Goal: Find specific page/section: Find specific page/section

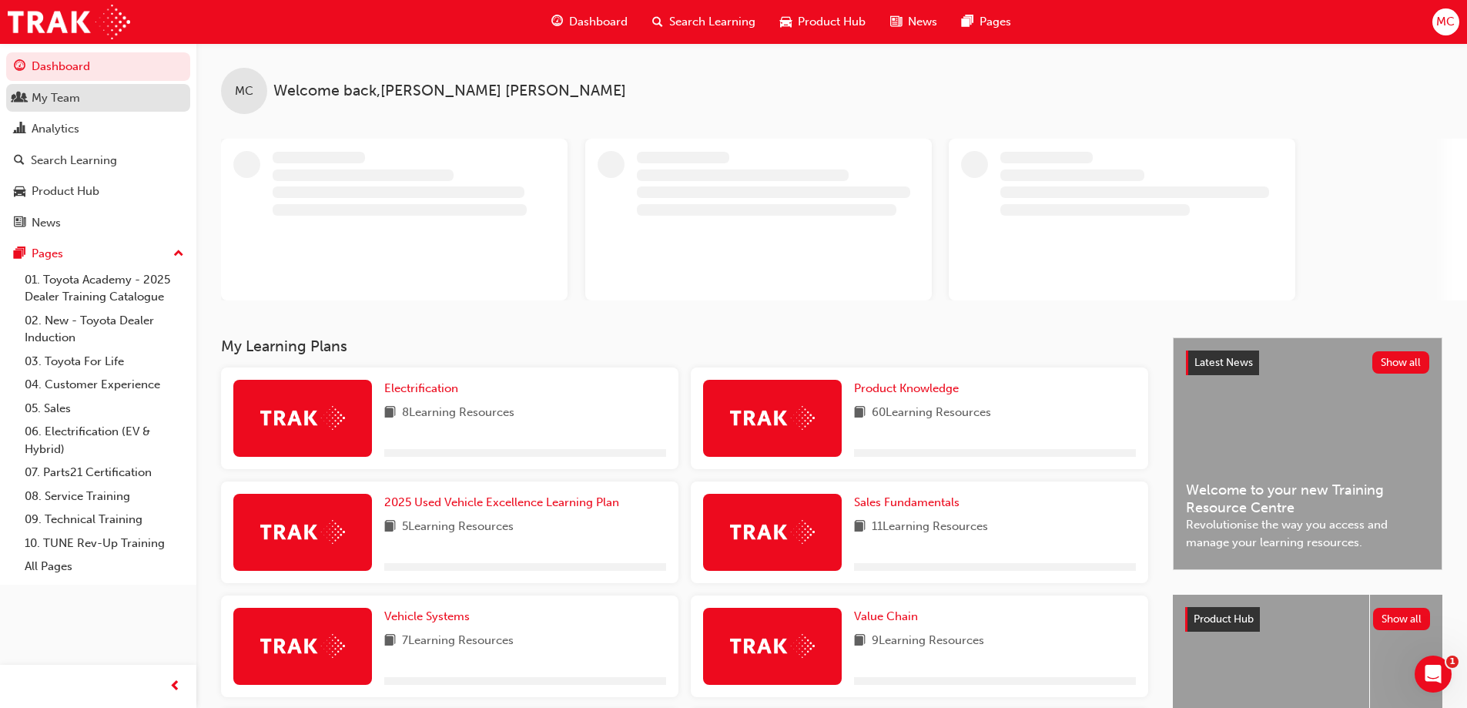
click at [67, 109] on link "My Team" at bounding box center [98, 98] width 184 height 29
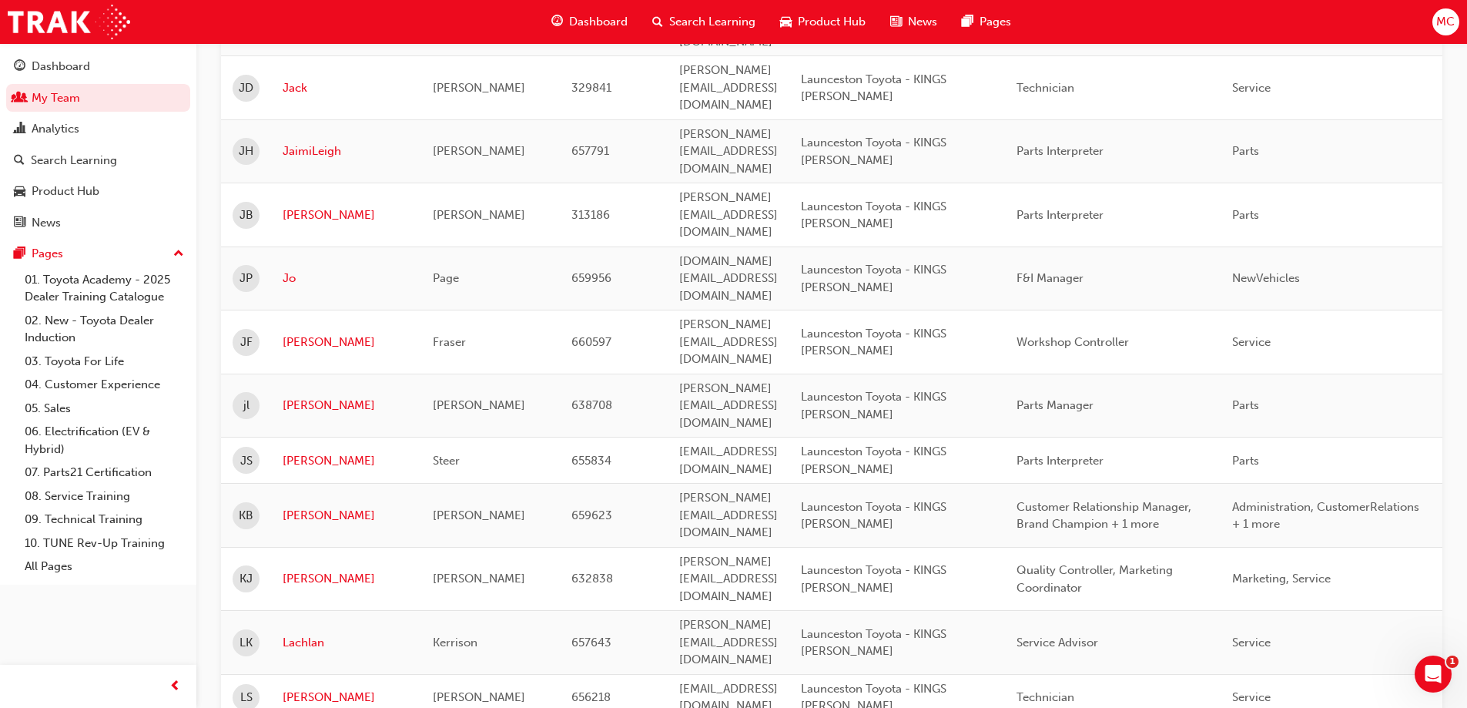
scroll to position [2137, 0]
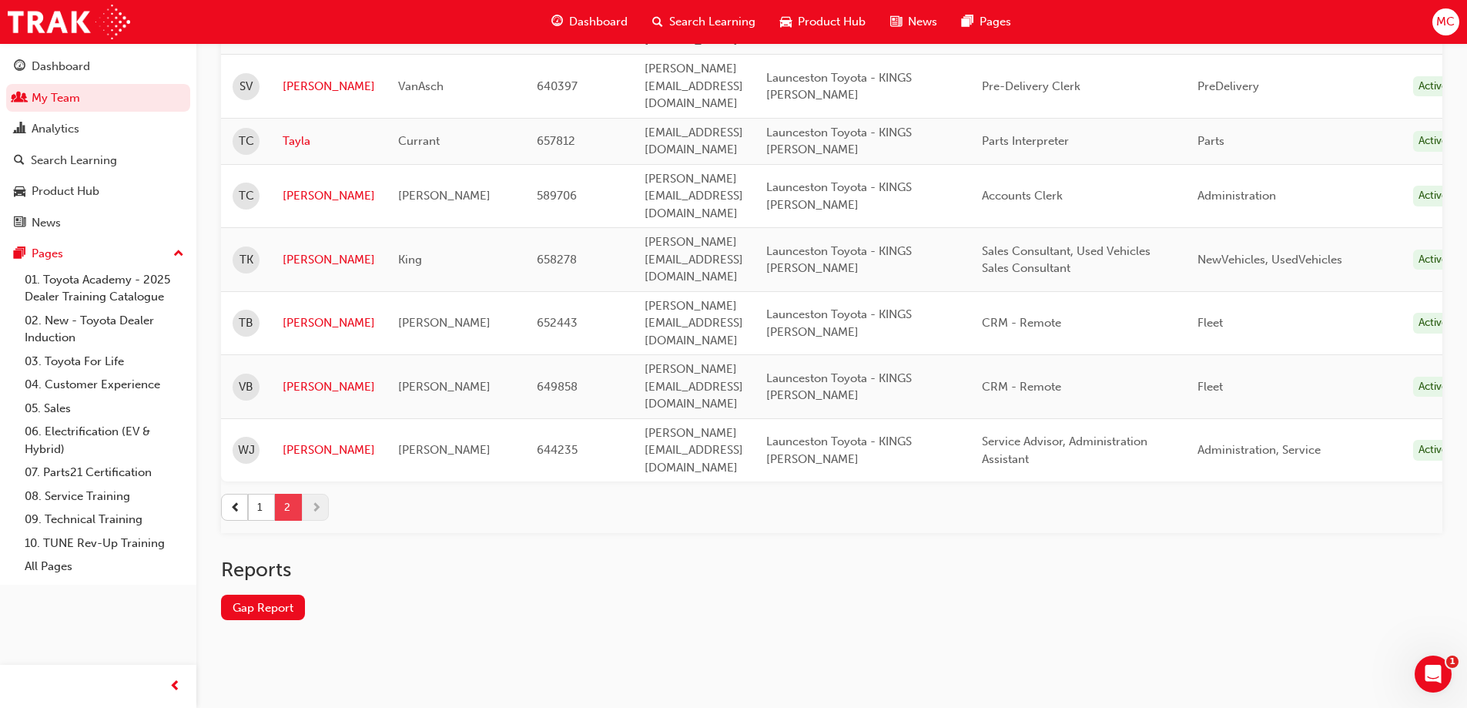
scroll to position [288, 0]
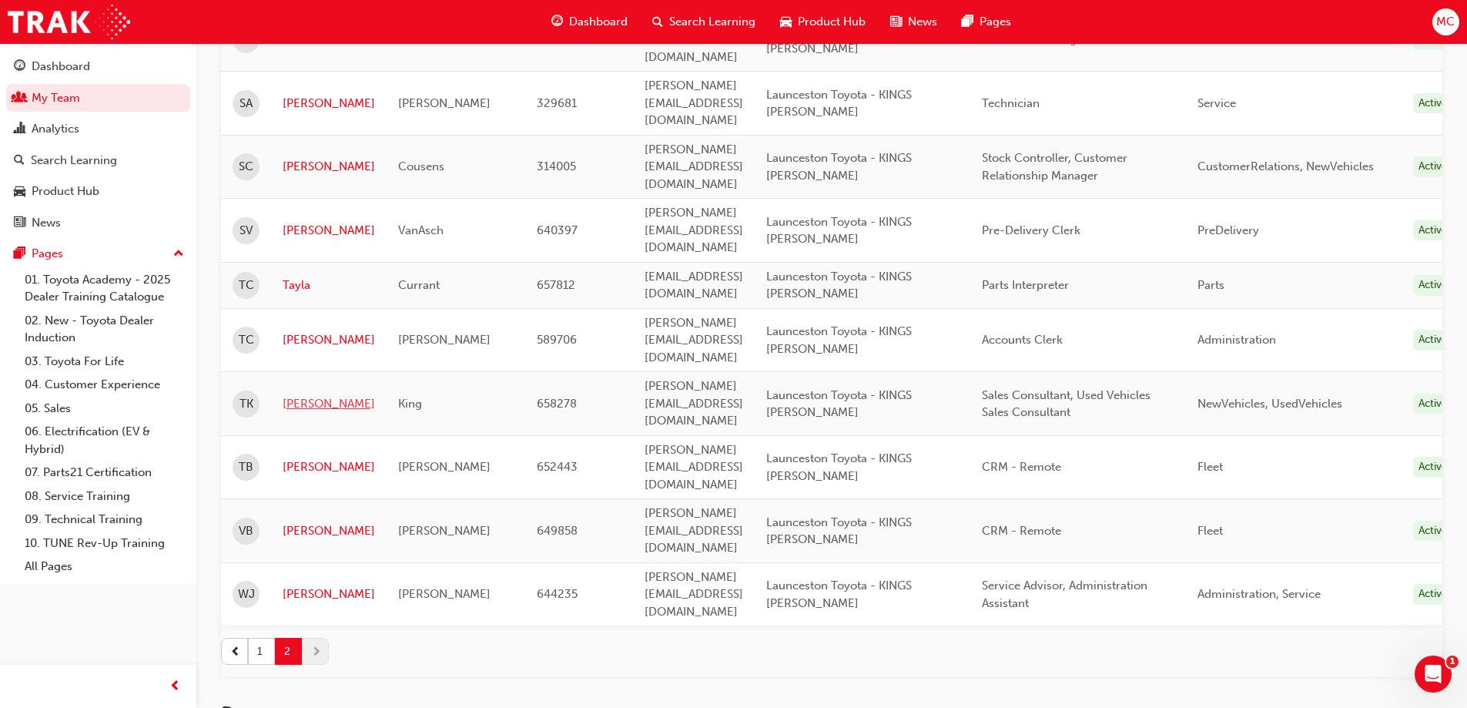
click at [314, 395] on link "[PERSON_NAME]" at bounding box center [329, 404] width 92 height 18
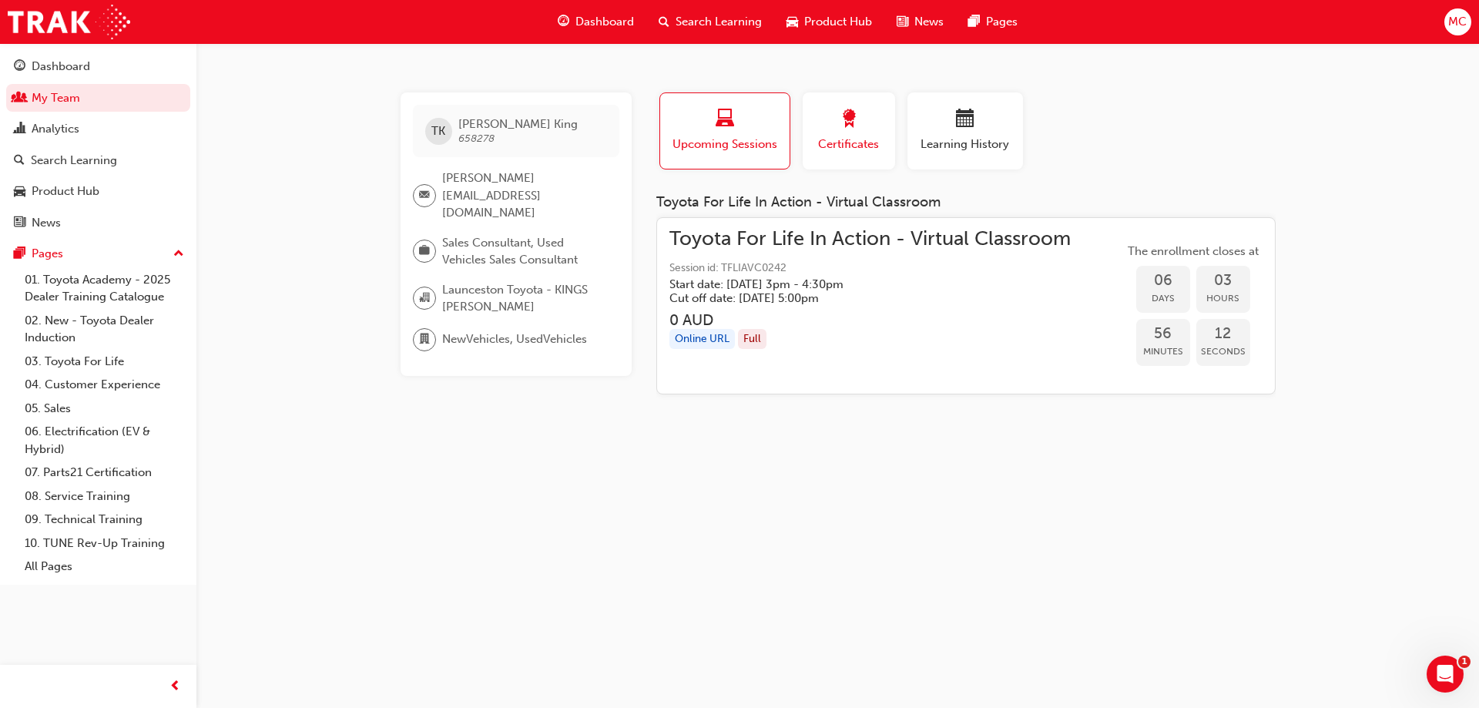
click at [863, 122] on div "button" at bounding box center [848, 121] width 69 height 24
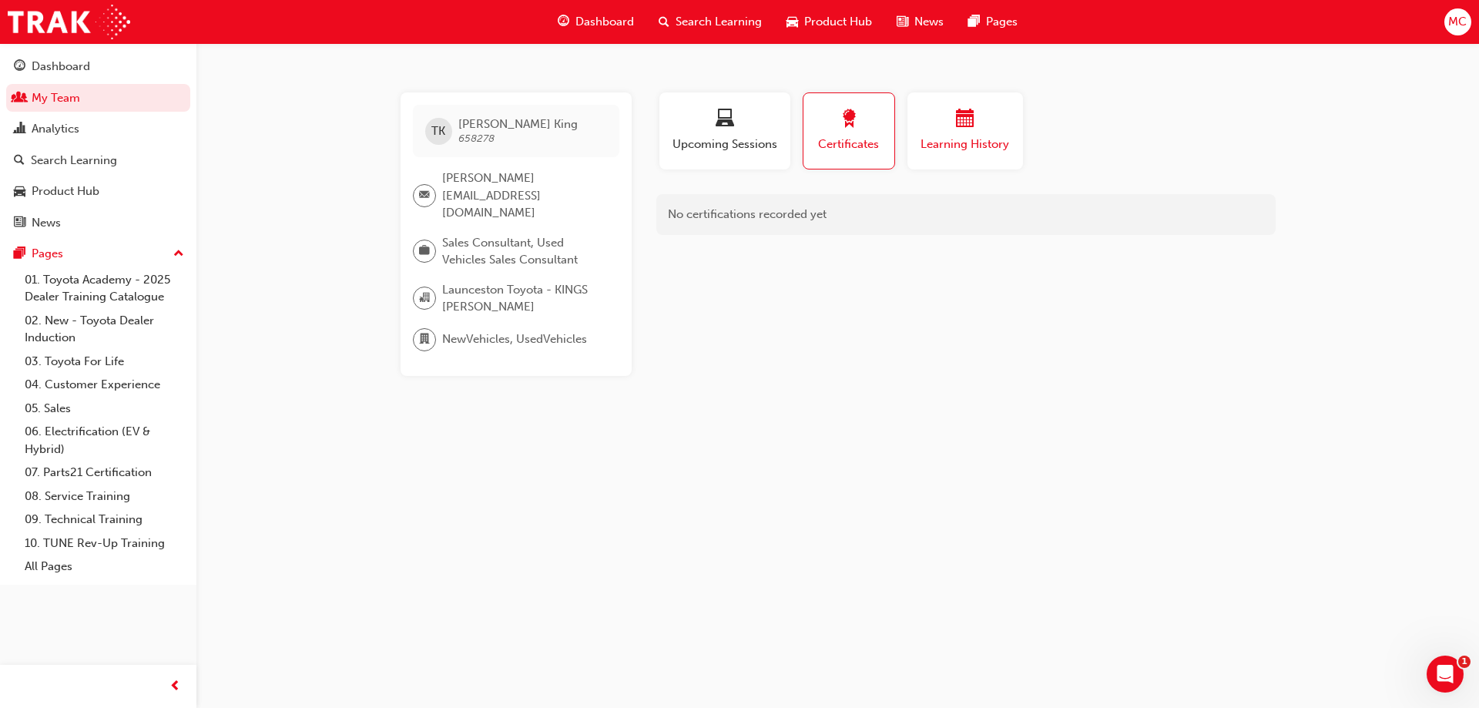
click at [966, 136] on span "Learning History" at bounding box center [965, 145] width 92 height 18
